Goal: Browse casually: Explore the website without a specific task or goal

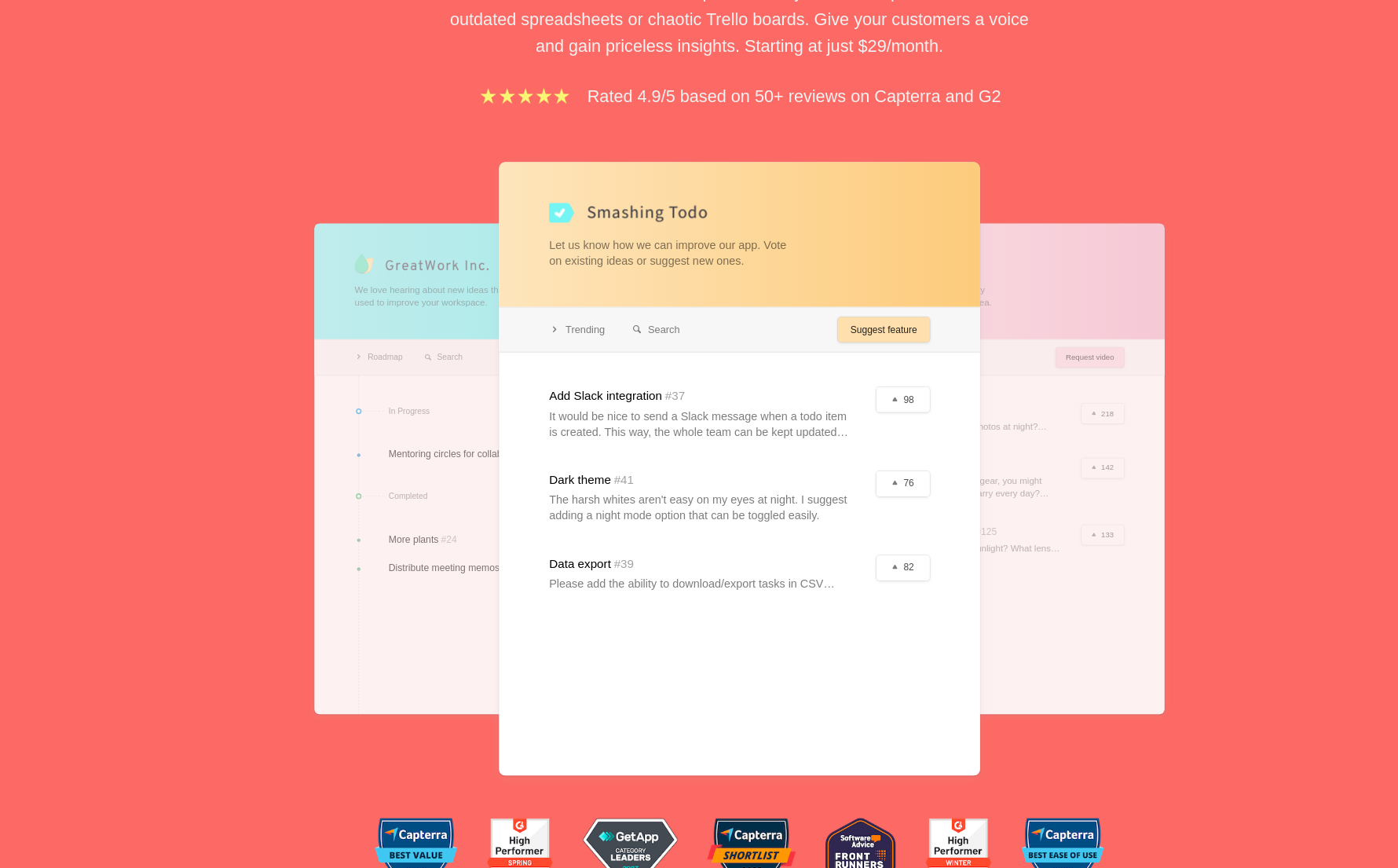
scroll to position [143, 0]
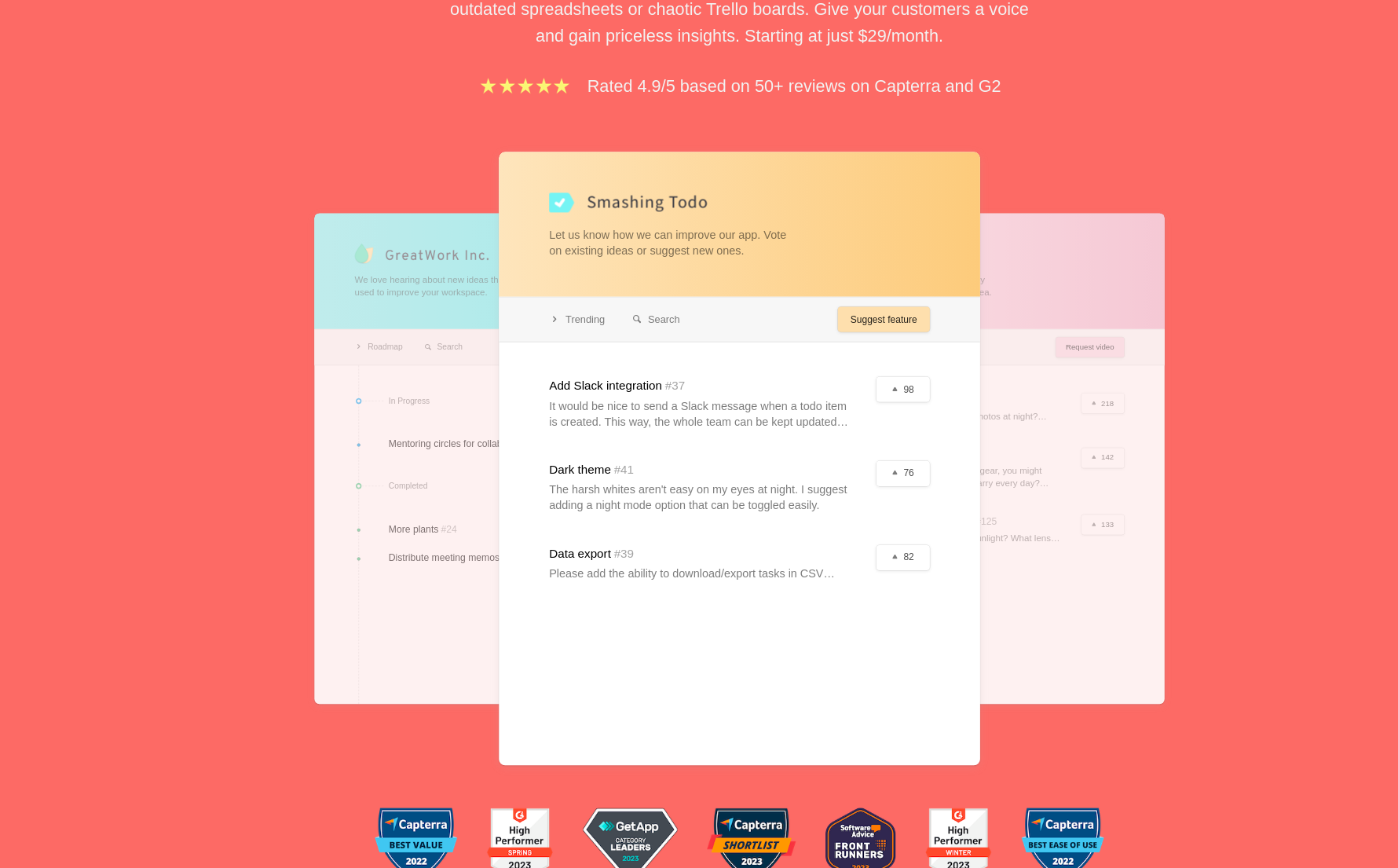
click at [444, 376] on div at bounding box center [501, 520] width 327 height 416
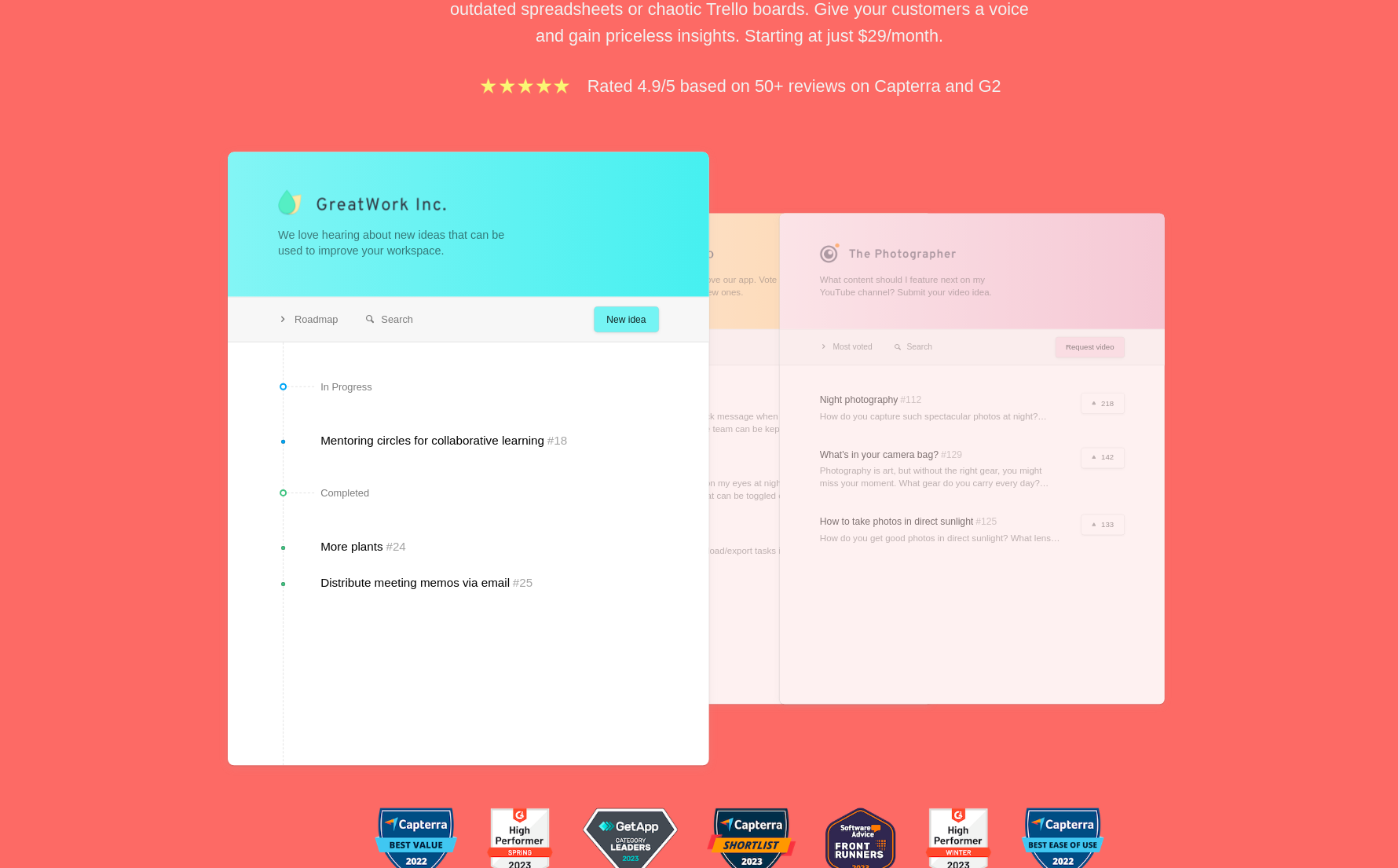
click at [1006, 371] on div at bounding box center [896, 520] width 327 height 416
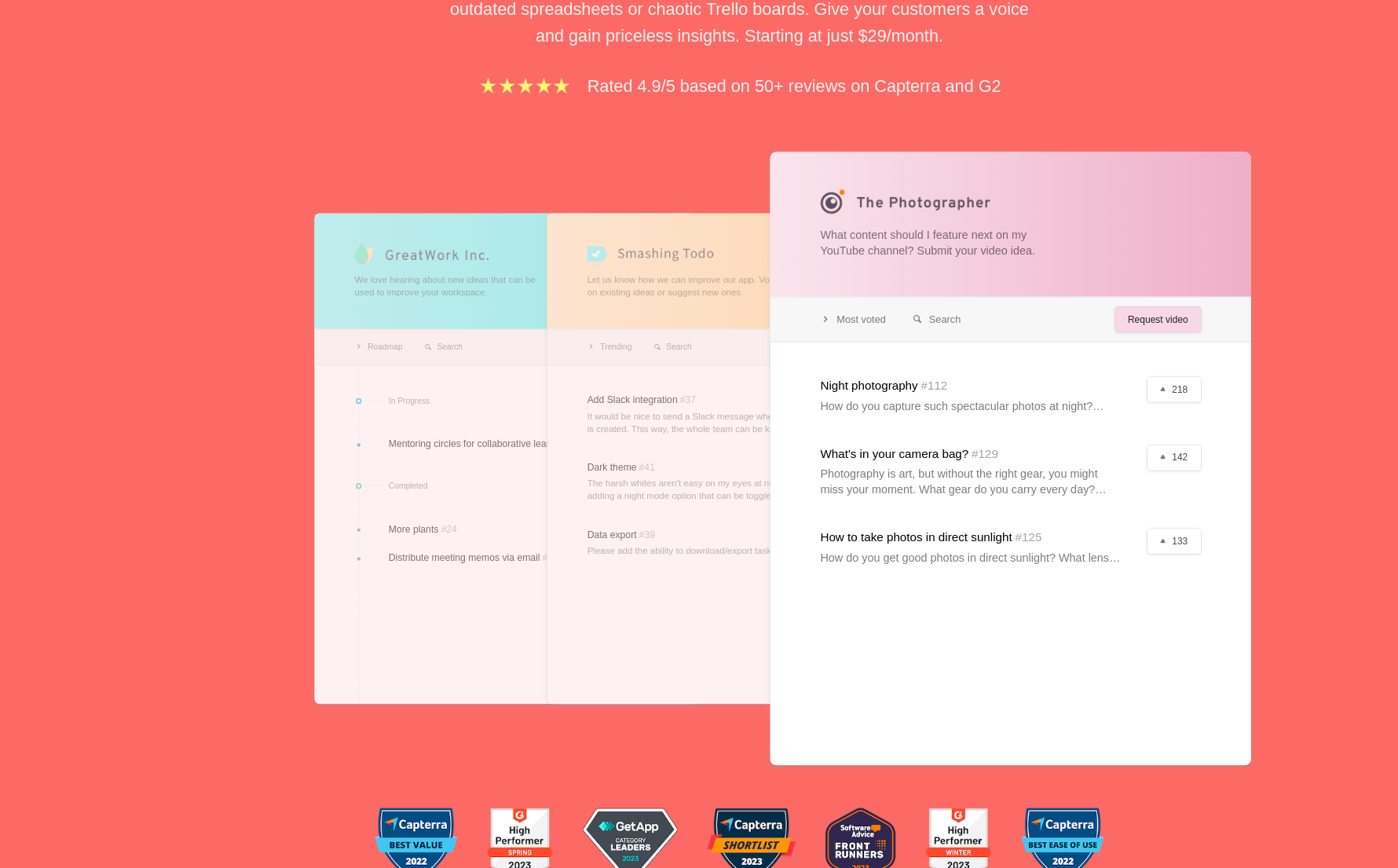
click at [1037, 402] on div at bounding box center [929, 520] width 408 height 521
click at [700, 394] on div at bounding box center [699, 520] width 327 height 416
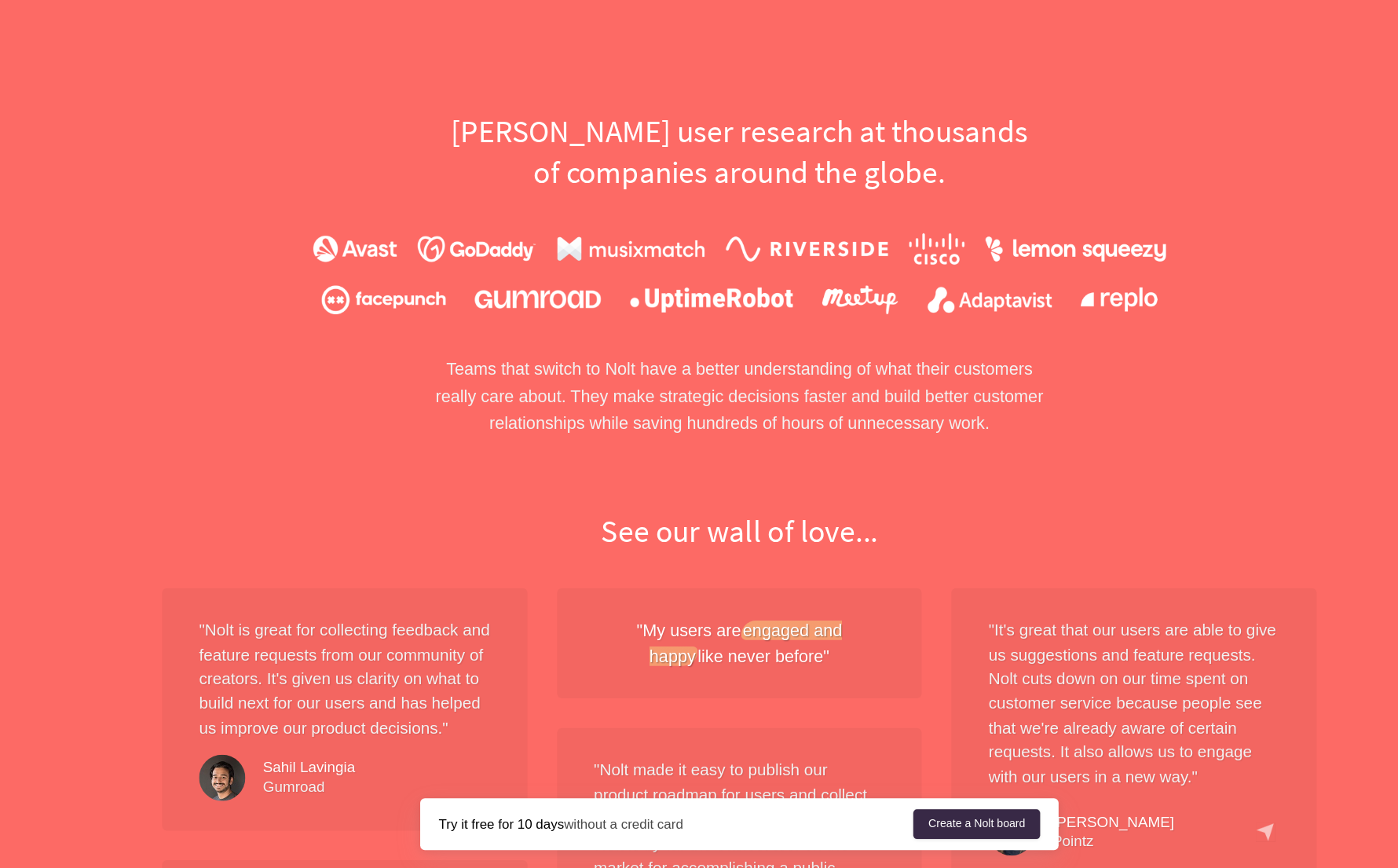
scroll to position [933, 0]
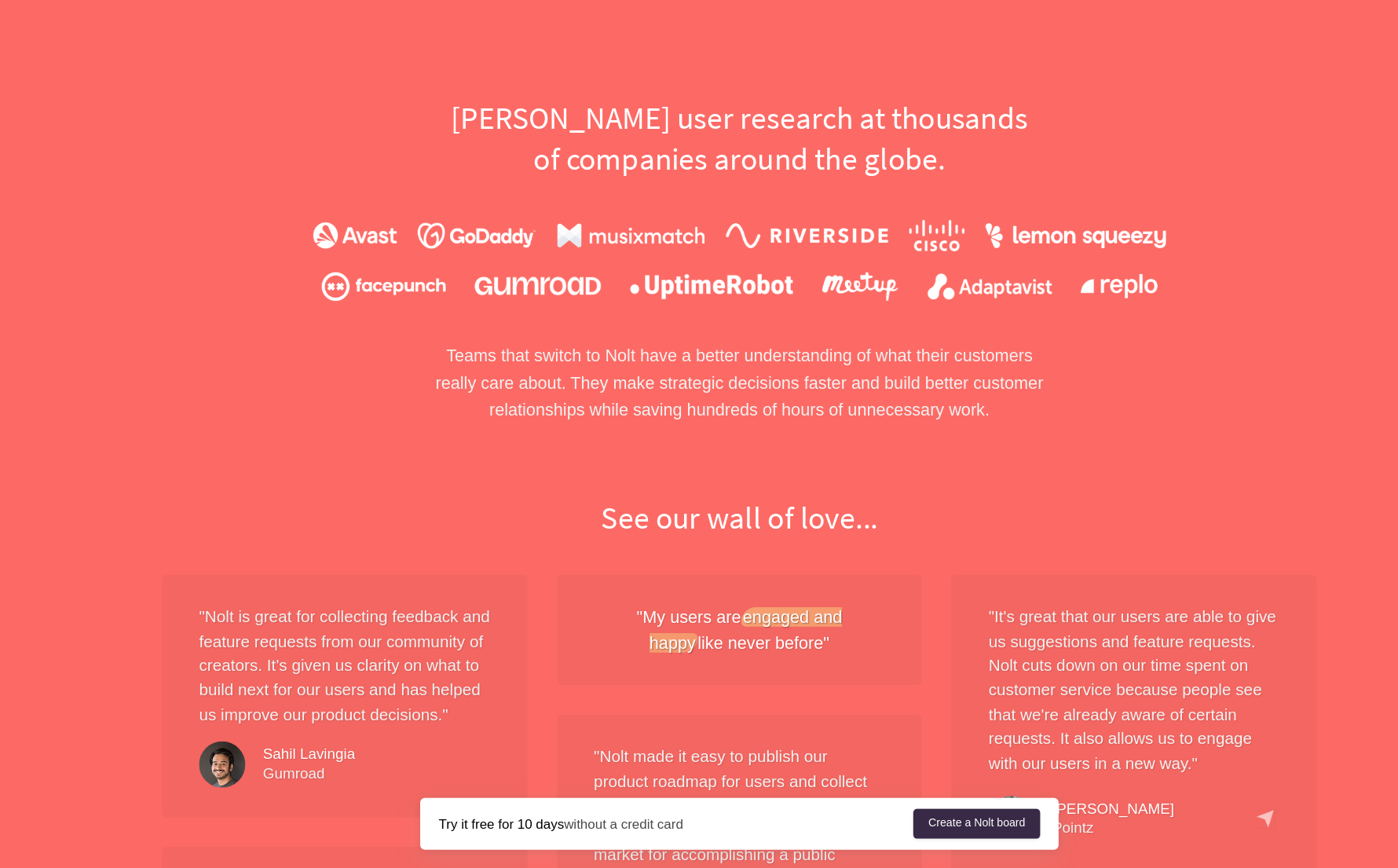
drag, startPoint x: 546, startPoint y: 225, endPoint x: 931, endPoint y: 262, distance: 386.8
click at [931, 262] on h2 "[PERSON_NAME] user research at thousands of companies around the globe." at bounding box center [699, 248] width 542 height 68
drag, startPoint x: 941, startPoint y: 262, endPoint x: 427, endPoint y: 220, distance: 515.7
click at [425, 220] on div "[PERSON_NAME] user research at thousands of companies around the globe. Teams t…" at bounding box center [699, 353] width 1006 height 276
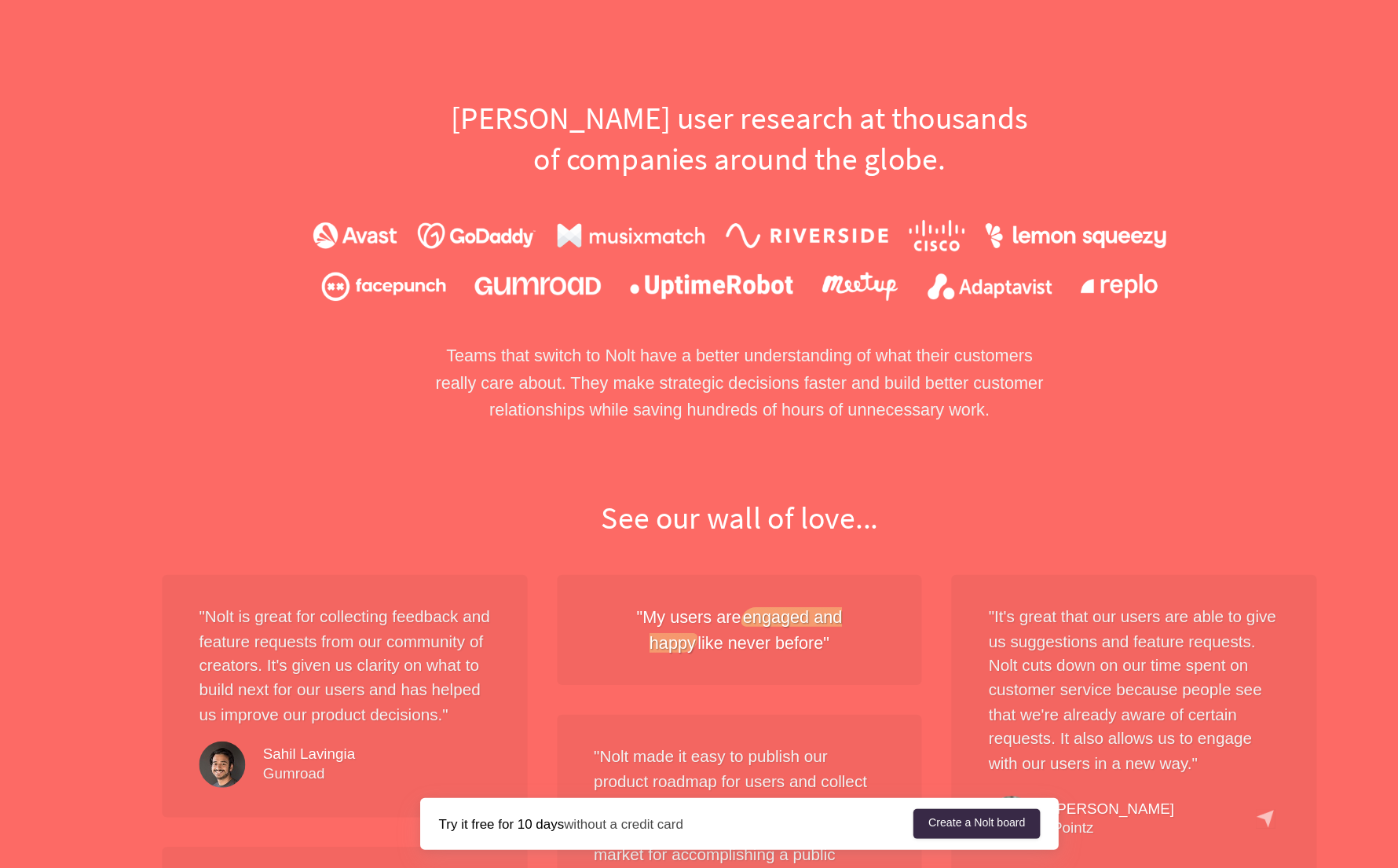
click at [497, 424] on p "Teams that switch to Nolt have a better understanding of what their customers r…" at bounding box center [699, 456] width 542 height 69
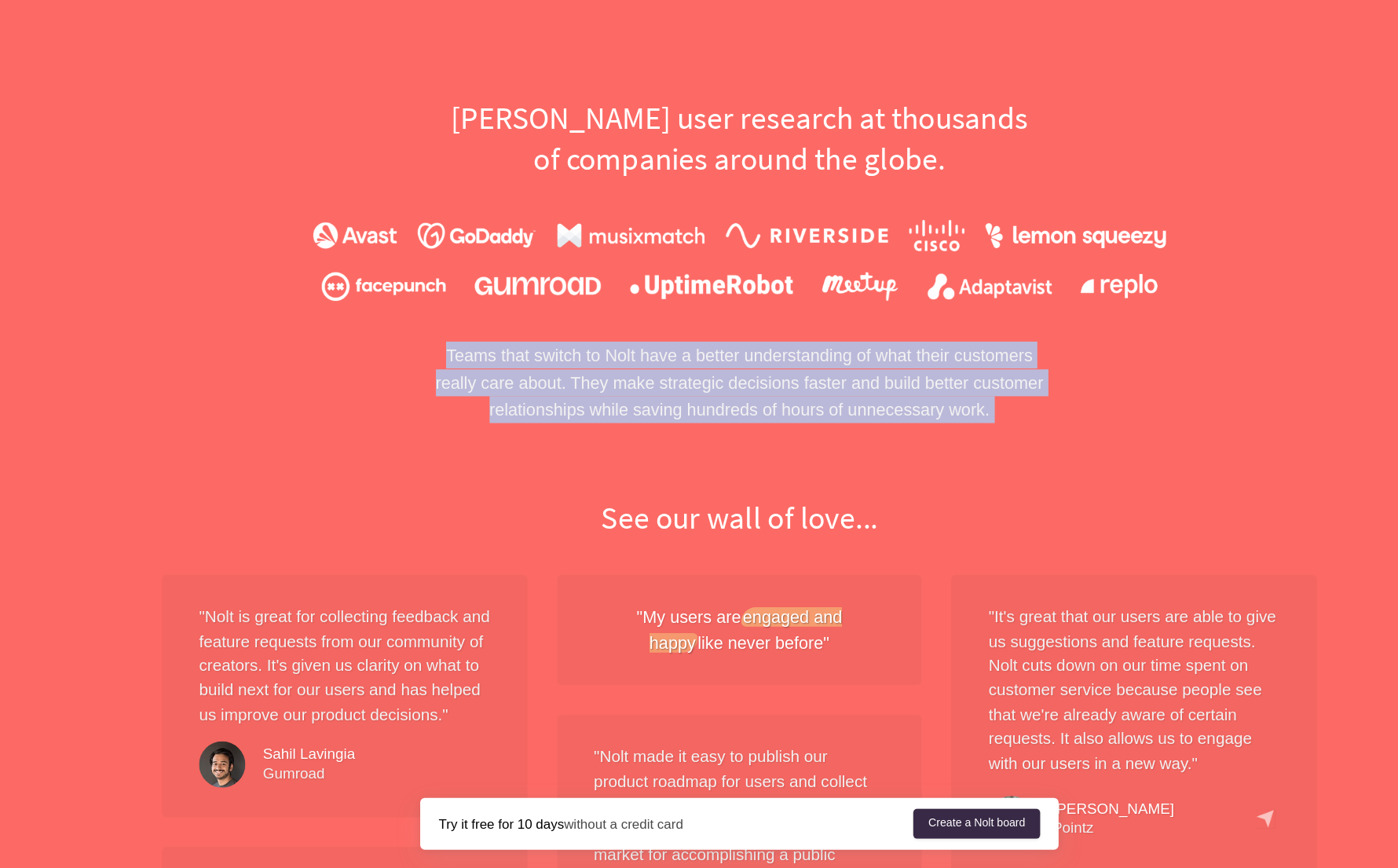
drag, startPoint x: 439, startPoint y: 425, endPoint x: 975, endPoint y: 503, distance: 541.6
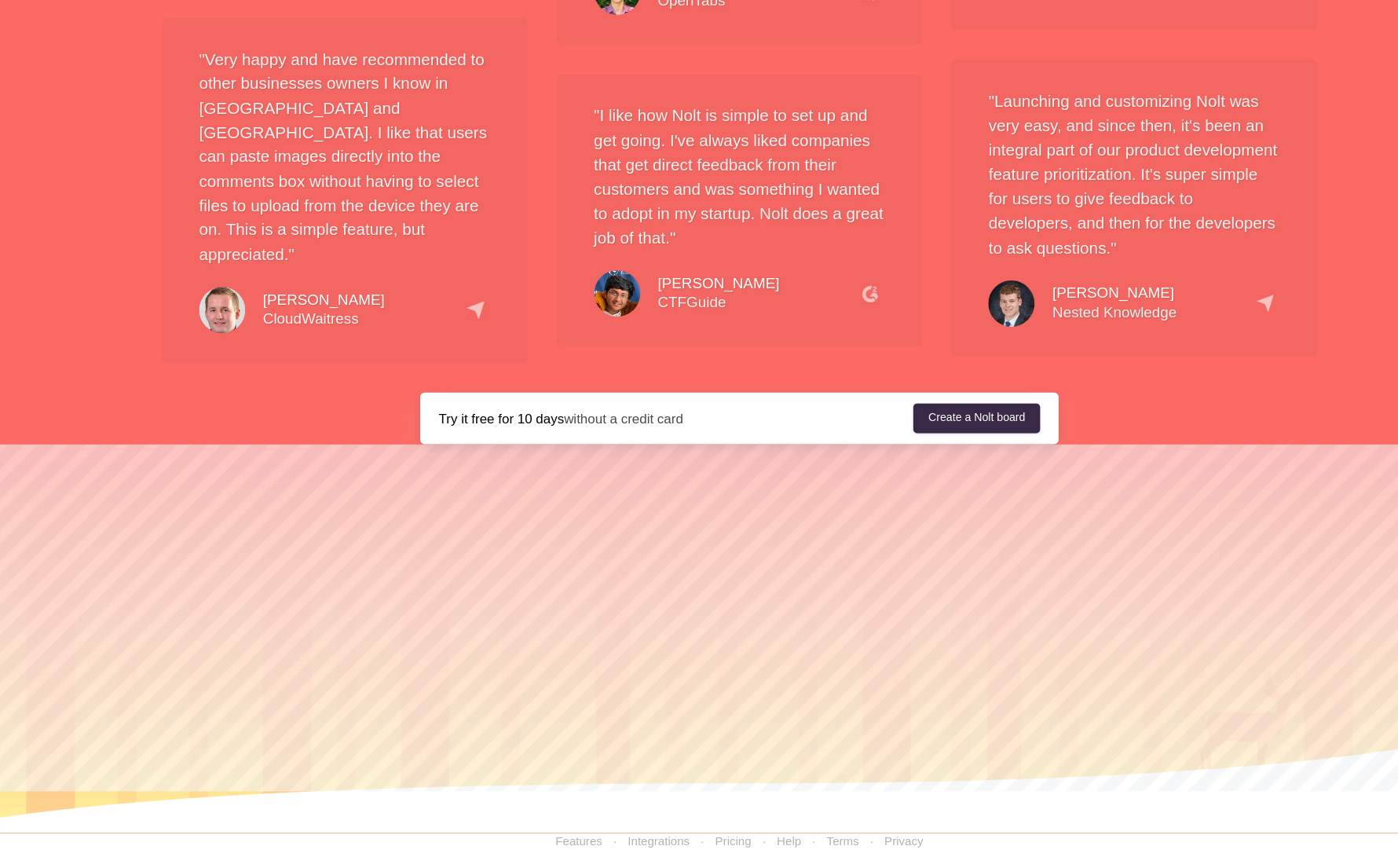
scroll to position [2932, 0]
